Goal: Information Seeking & Learning: Compare options

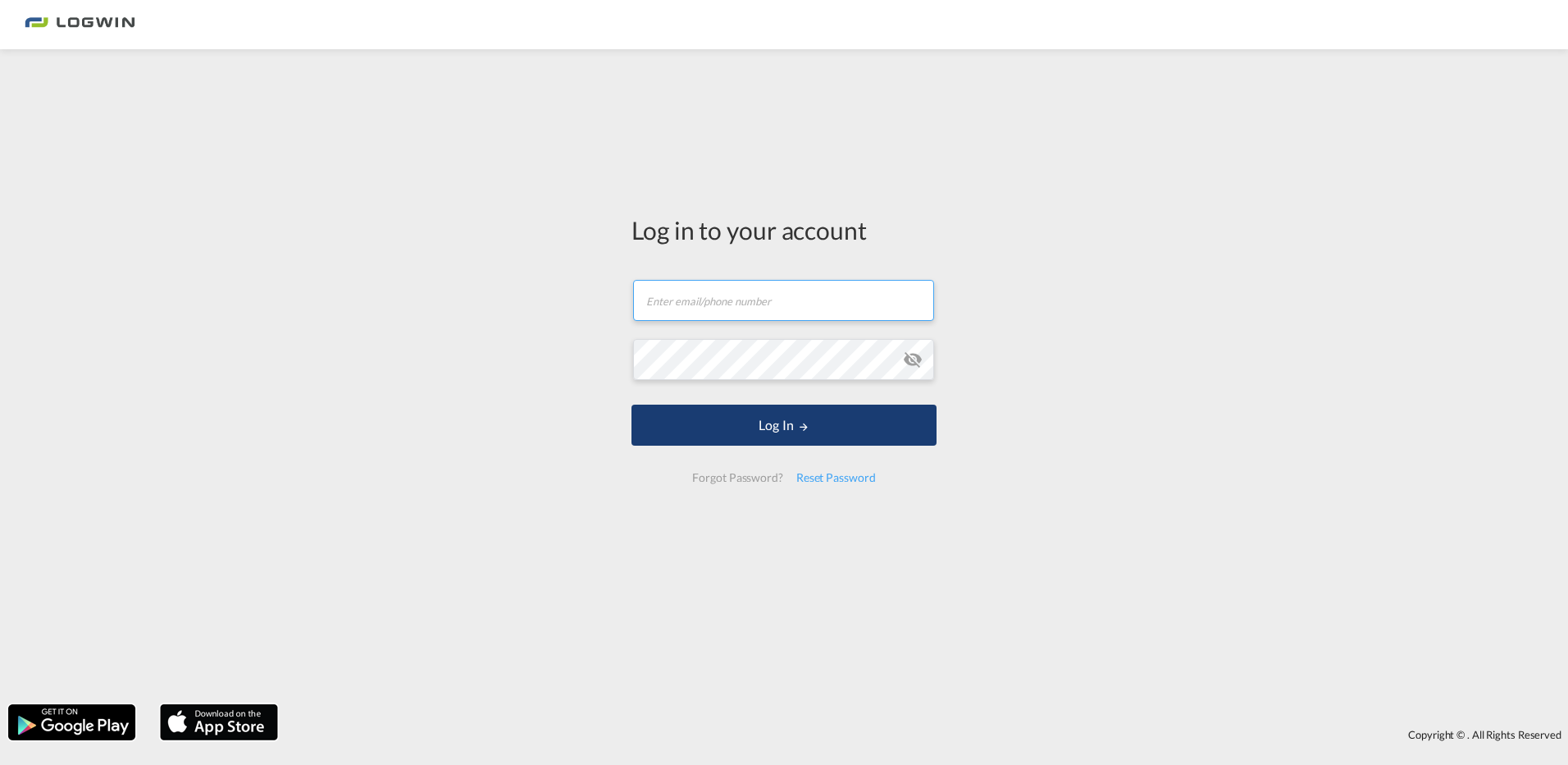
type input "[PERSON_NAME][EMAIL_ADDRESS][DOMAIN_NAME]"
click at [754, 434] on button "Log In" at bounding box center [784, 424] width 305 height 41
